Goal: Communication & Community: Connect with others

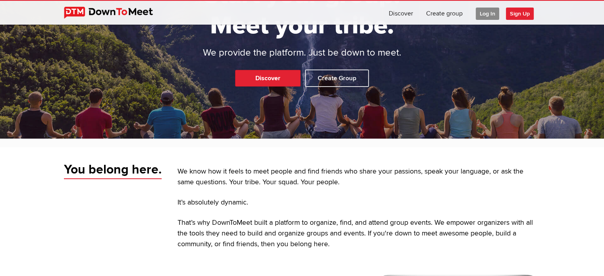
scroll to position [79, 0]
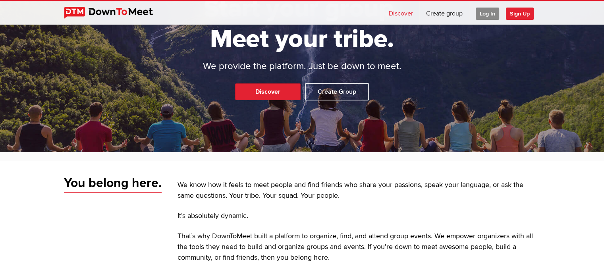
click at [400, 13] on link "Discover" at bounding box center [400, 13] width 37 height 24
select select "null"
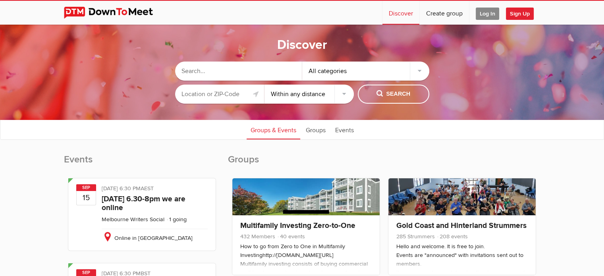
click at [229, 97] on input "text" at bounding box center [219, 94] width 89 height 19
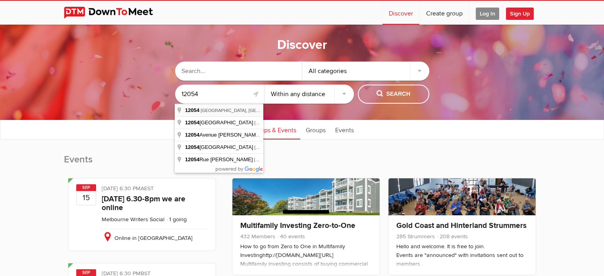
type input "[PERSON_NAME], [GEOGRAPHIC_DATA] 12054, [GEOGRAPHIC_DATA]"
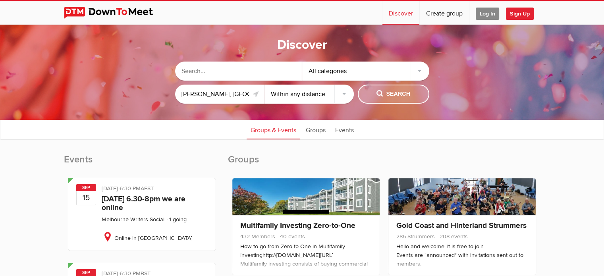
click at [402, 93] on span "Search" at bounding box center [393, 94] width 34 height 9
click at [345, 93] on select "Within 10 miles Within 25 miles Within 50 miles Within 100 miles Within any dis…" at bounding box center [308, 94] width 89 height 19
select select "25"
click at [264, 85] on select "Within 10 miles Within 25 miles Within 50 miles Within 100 miles Within any dis…" at bounding box center [308, 94] width 89 height 19
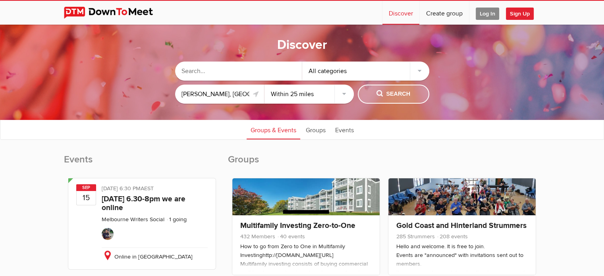
click at [397, 92] on span "Search" at bounding box center [393, 94] width 34 height 9
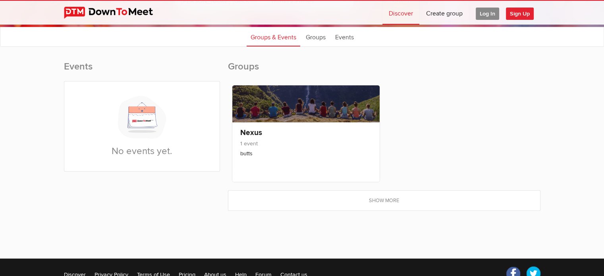
scroll to position [79, 0]
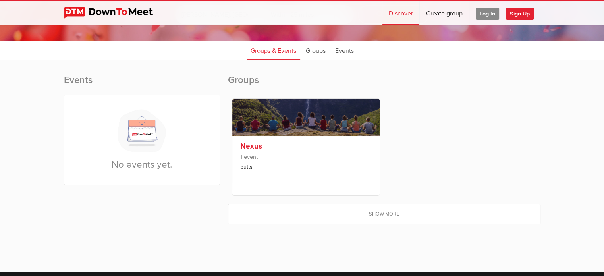
click at [288, 126] on link at bounding box center [305, 117] width 147 height 37
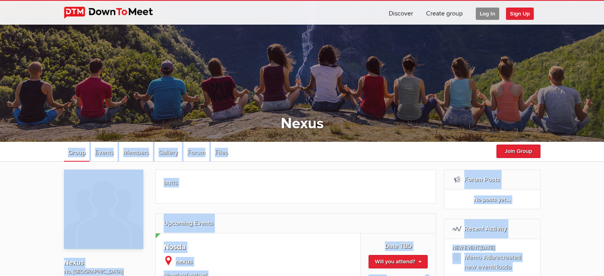
scroll to position [79, 0]
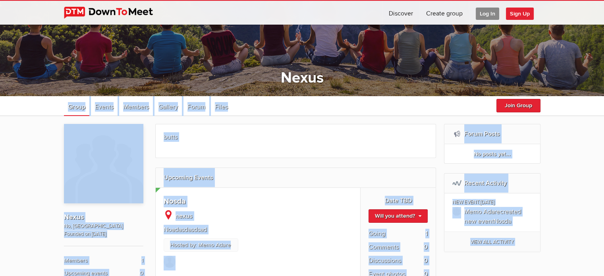
click at [332, 144] on div "butts View Less" at bounding box center [295, 141] width 281 height 34
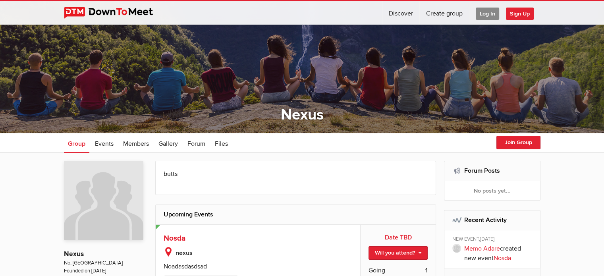
scroll to position [0, 0]
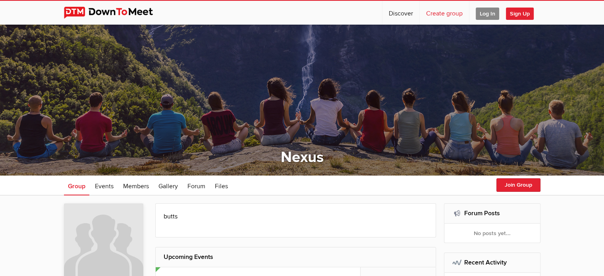
click at [444, 13] on link "Create group" at bounding box center [444, 13] width 49 height 24
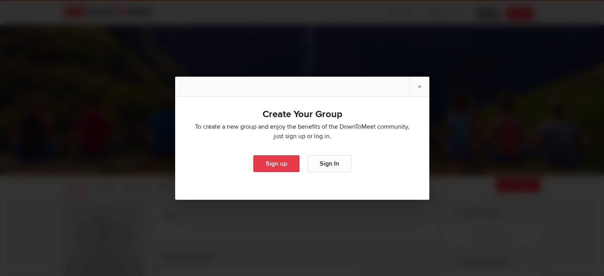
click at [279, 163] on link "Sign up" at bounding box center [276, 163] width 46 height 17
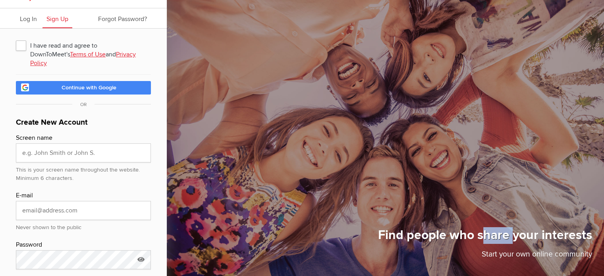
scroll to position [4, 0]
